Goal: Task Accomplishment & Management: Use online tool/utility

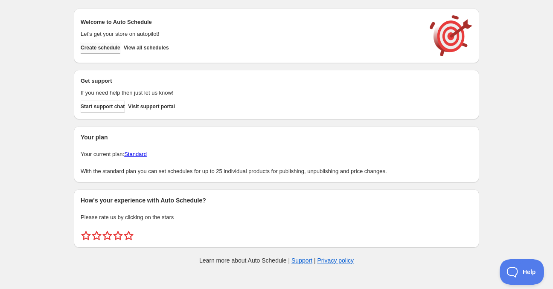
click at [120, 48] on span "Create schedule" at bounding box center [101, 47] width 40 height 7
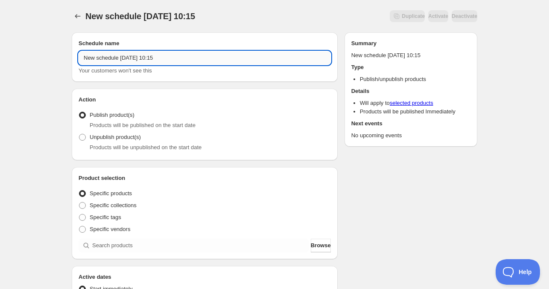
click at [131, 58] on input "New schedule Oct 02 2025 10:15" at bounding box center [204, 58] width 252 height 14
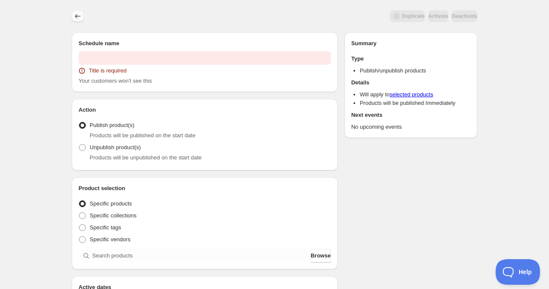
click at [78, 17] on icon "Schedules" at bounding box center [77, 16] width 9 height 9
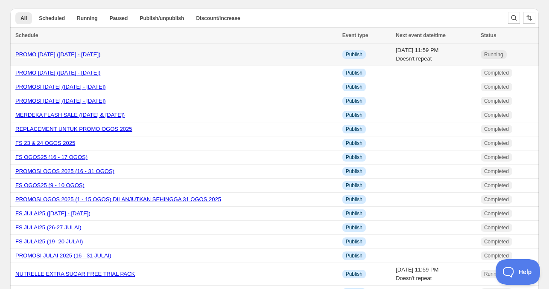
click at [76, 55] on link "PROMO [DATE] ([DATE] - [DATE])" at bounding box center [57, 54] width 85 height 6
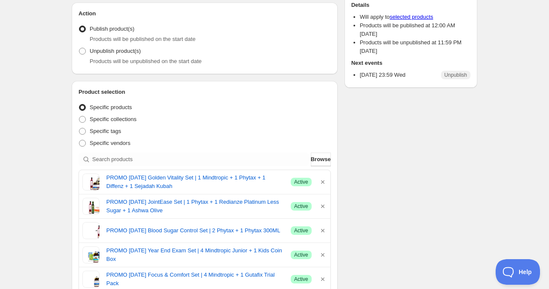
scroll to position [87, 0]
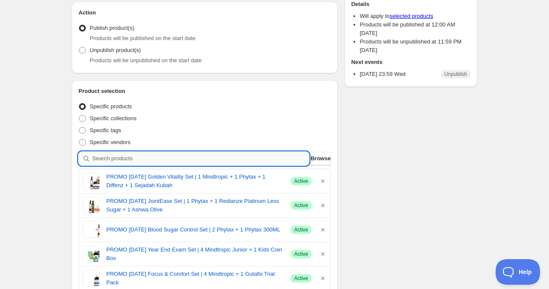
click at [145, 159] on input "search" at bounding box center [200, 159] width 217 height 14
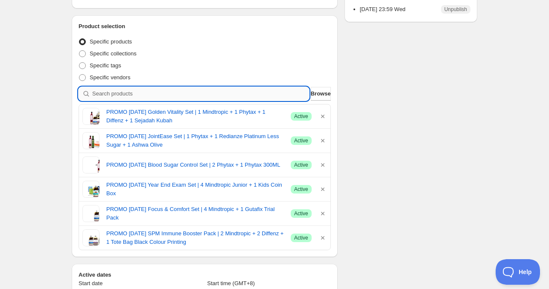
scroll to position [152, 0]
paste input "PROMO OCT25 SPM Booster Pack"
type input "PROMO OCT25 SPM Booster Pack"
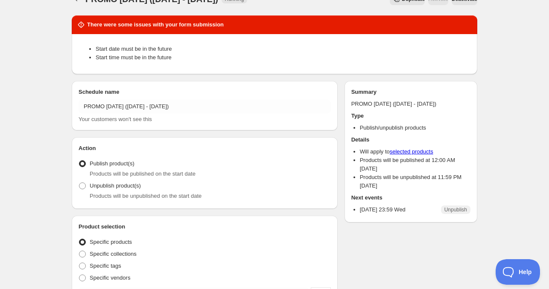
scroll to position [0, 0]
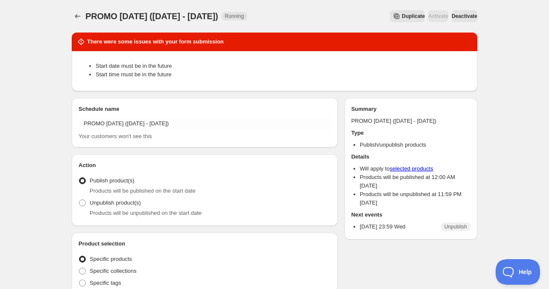
click at [451, 17] on span "Deactivate" at bounding box center [464, 16] width 26 height 7
click at [428, 13] on button "Activate" at bounding box center [438, 16] width 20 height 12
click at [428, 17] on span "Activate" at bounding box center [438, 16] width 20 height 7
click at [317, 12] on div "Duplicate Activate Deactivate" at bounding box center [364, 16] width 225 height 12
click at [312, 4] on div "PROMO OCT25 (1 - 15 OCT). This page is ready PROMO OCT25 (1 - 15 OCT) Paused Du…" at bounding box center [274, 16] width 405 height 32
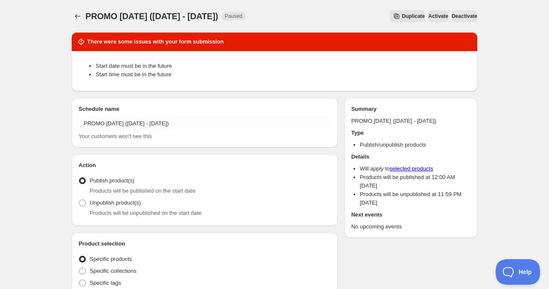
click at [319, 5] on div "PROMO OCT25 (1 - 15 OCT). This page is ready PROMO OCT25 (1 - 15 OCT) Paused Du…" at bounding box center [274, 16] width 405 height 32
click at [428, 16] on span "Activate" at bounding box center [438, 16] width 20 height 7
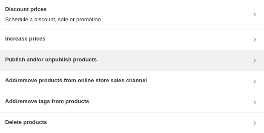
click at [55, 63] on h3 "Publish and/or unpublish products" at bounding box center [51, 59] width 92 height 9
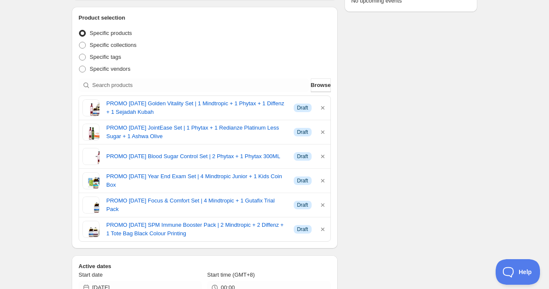
scroll to position [162, 0]
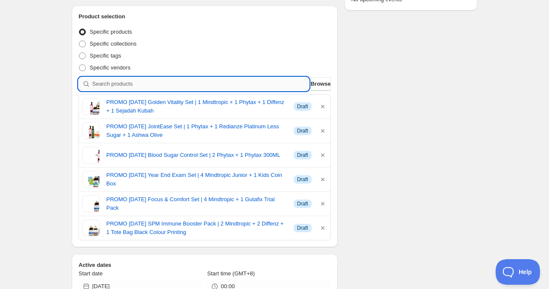
click at [168, 84] on input "search" at bounding box center [200, 84] width 217 height 14
paste input "PROMO [DATE] SPM Booster Pack"
type input "PROMO [DATE] SPM Booster Pack"
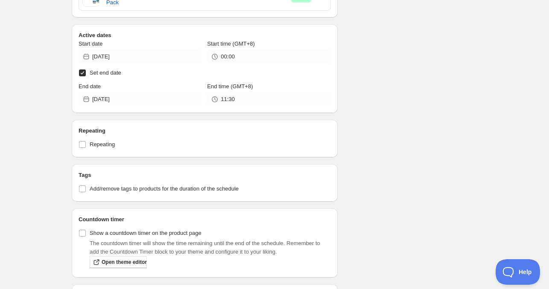
scroll to position [438, 0]
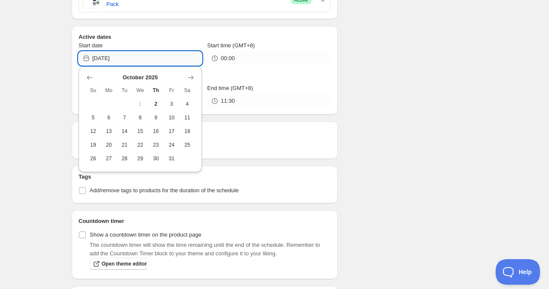
click at [128, 58] on input "2025-10-01" at bounding box center [147, 59] width 110 height 14
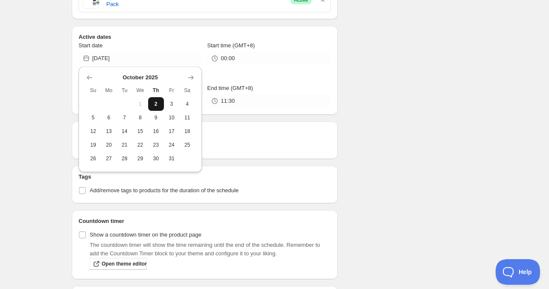
click at [157, 102] on span "2" at bounding box center [155, 104] width 9 height 7
type input "2025-10-02"
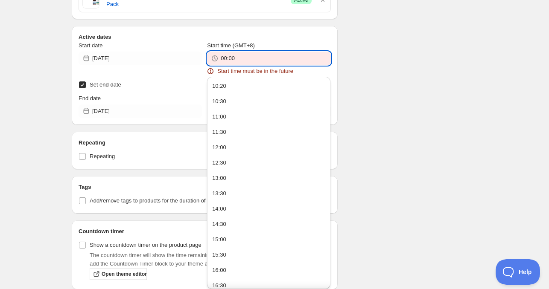
click at [235, 61] on input "00:00" at bounding box center [276, 59] width 110 height 14
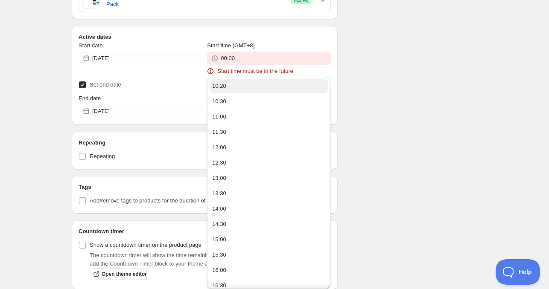
click at [235, 89] on button "10:20" at bounding box center [268, 86] width 118 height 14
type input "10:20"
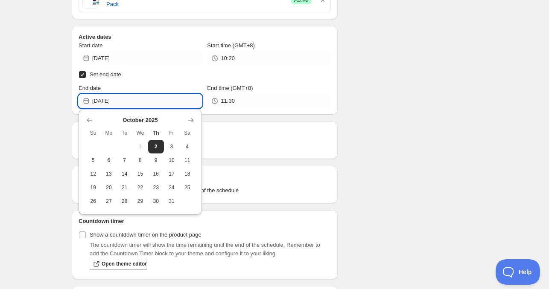
click at [165, 107] on input "2025-10-02" at bounding box center [147, 101] width 110 height 14
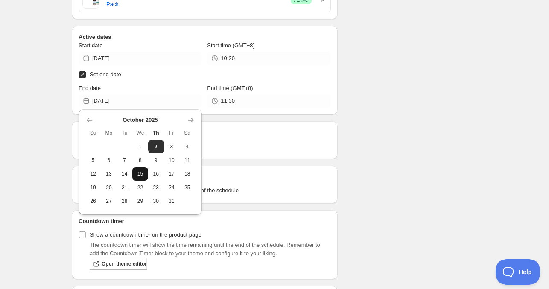
click at [141, 171] on span "15" at bounding box center [140, 174] width 9 height 7
type input "2025-10-15"
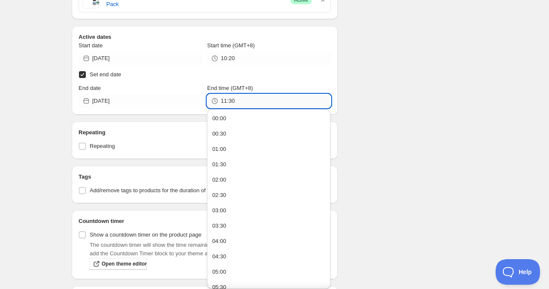
click at [226, 100] on input "11:30" at bounding box center [276, 101] width 110 height 14
click at [231, 101] on input "11:30" at bounding box center [276, 101] width 110 height 14
type input "11:59"
click at [374, 116] on div "Schedule name PROMO OCT25 (1 - 15 OCT) Your customers won't see this Action Act…" at bounding box center [271, 48] width 412 height 922
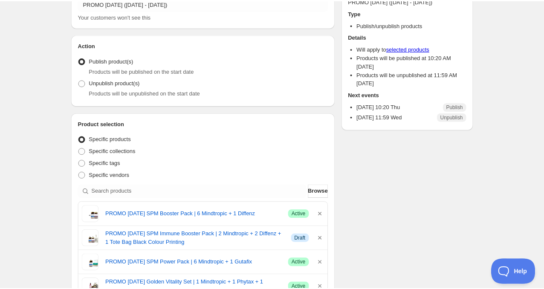
scroll to position [0, 0]
